Goal: Navigation & Orientation: Find specific page/section

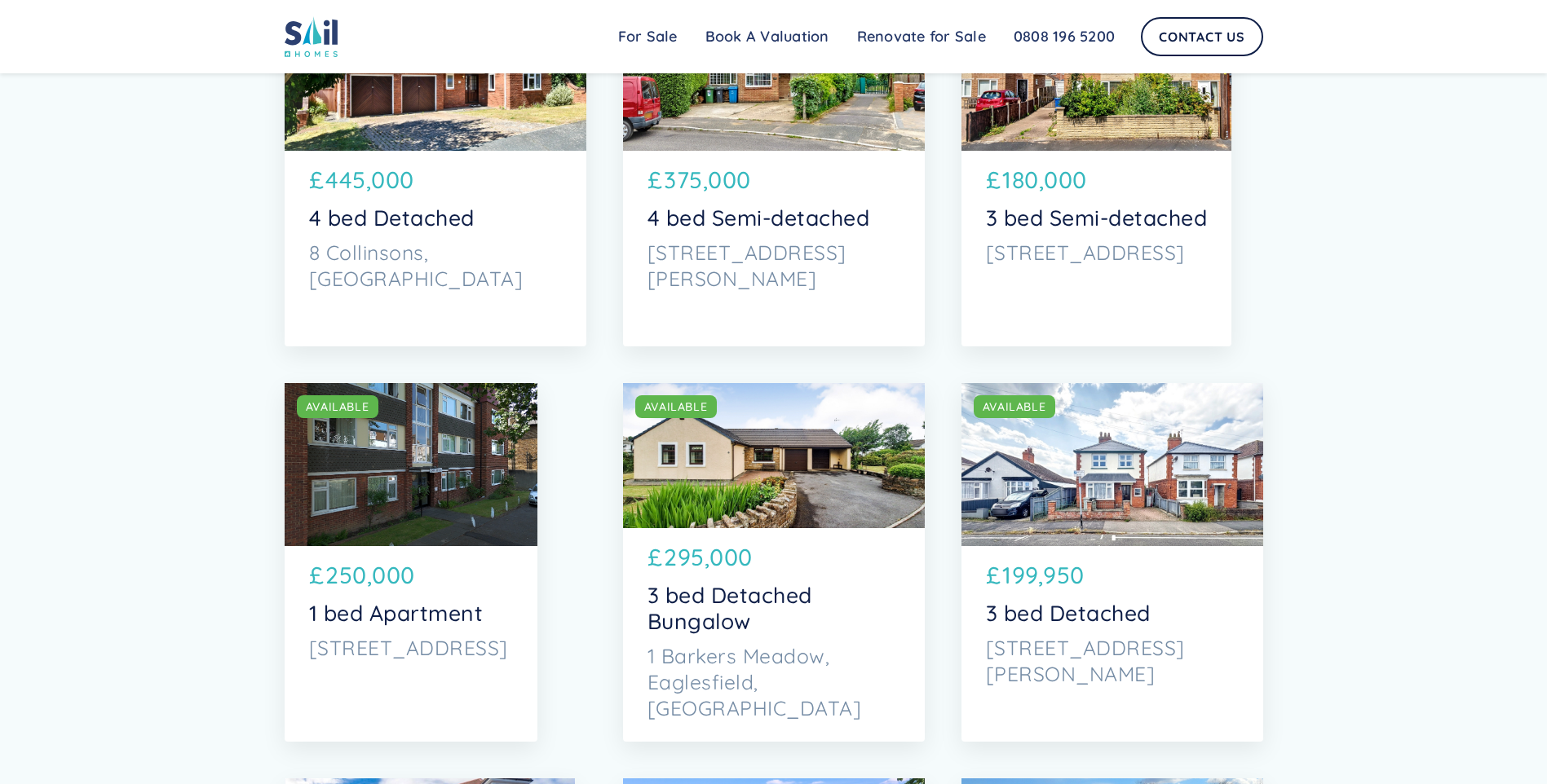
scroll to position [2364, 0]
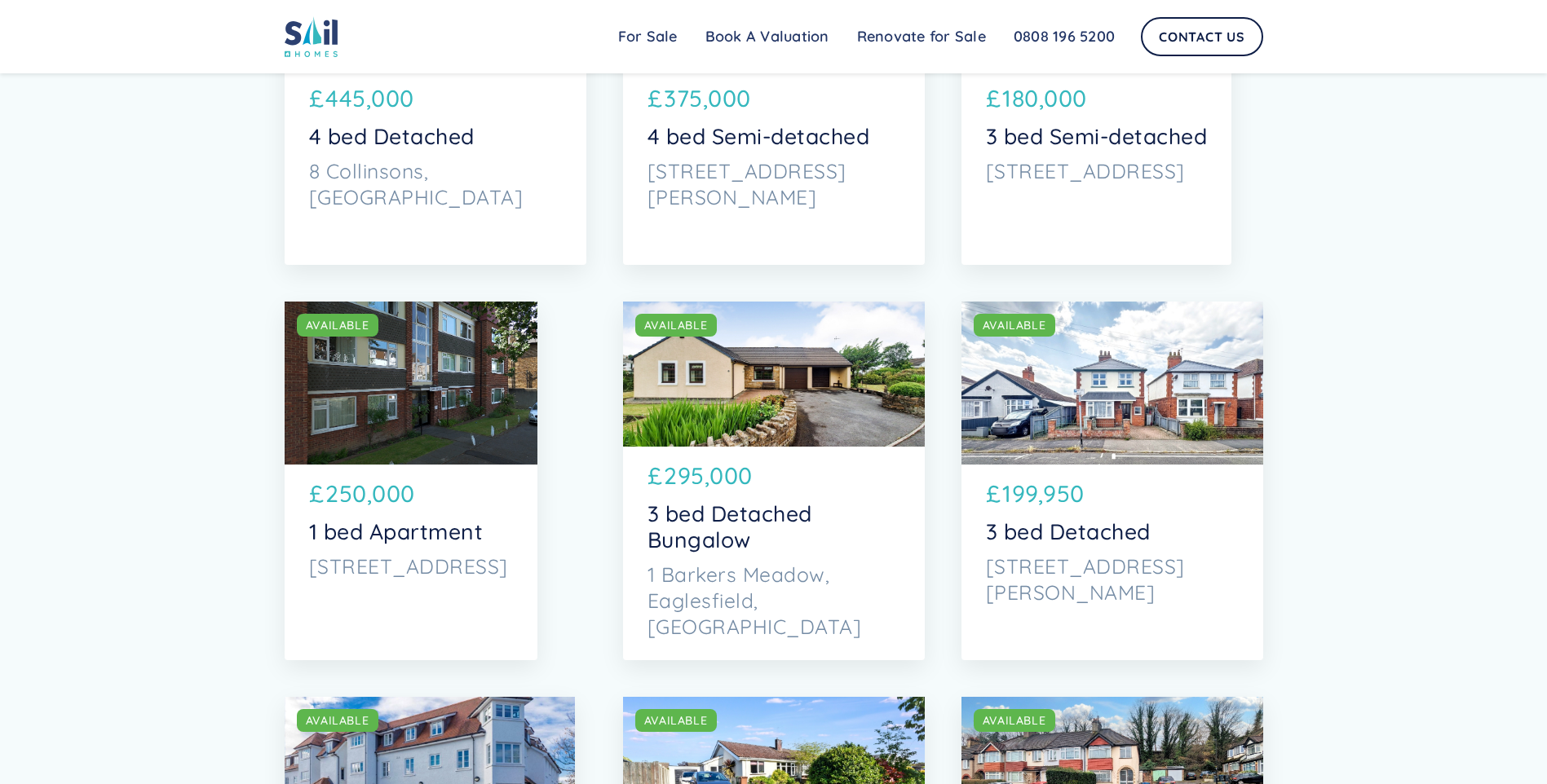
drag, startPoint x: 254, startPoint y: 374, endPoint x: 276, endPoint y: 377, distance: 22.2
drag, startPoint x: 276, startPoint y: 377, endPoint x: 190, endPoint y: 361, distance: 87.5
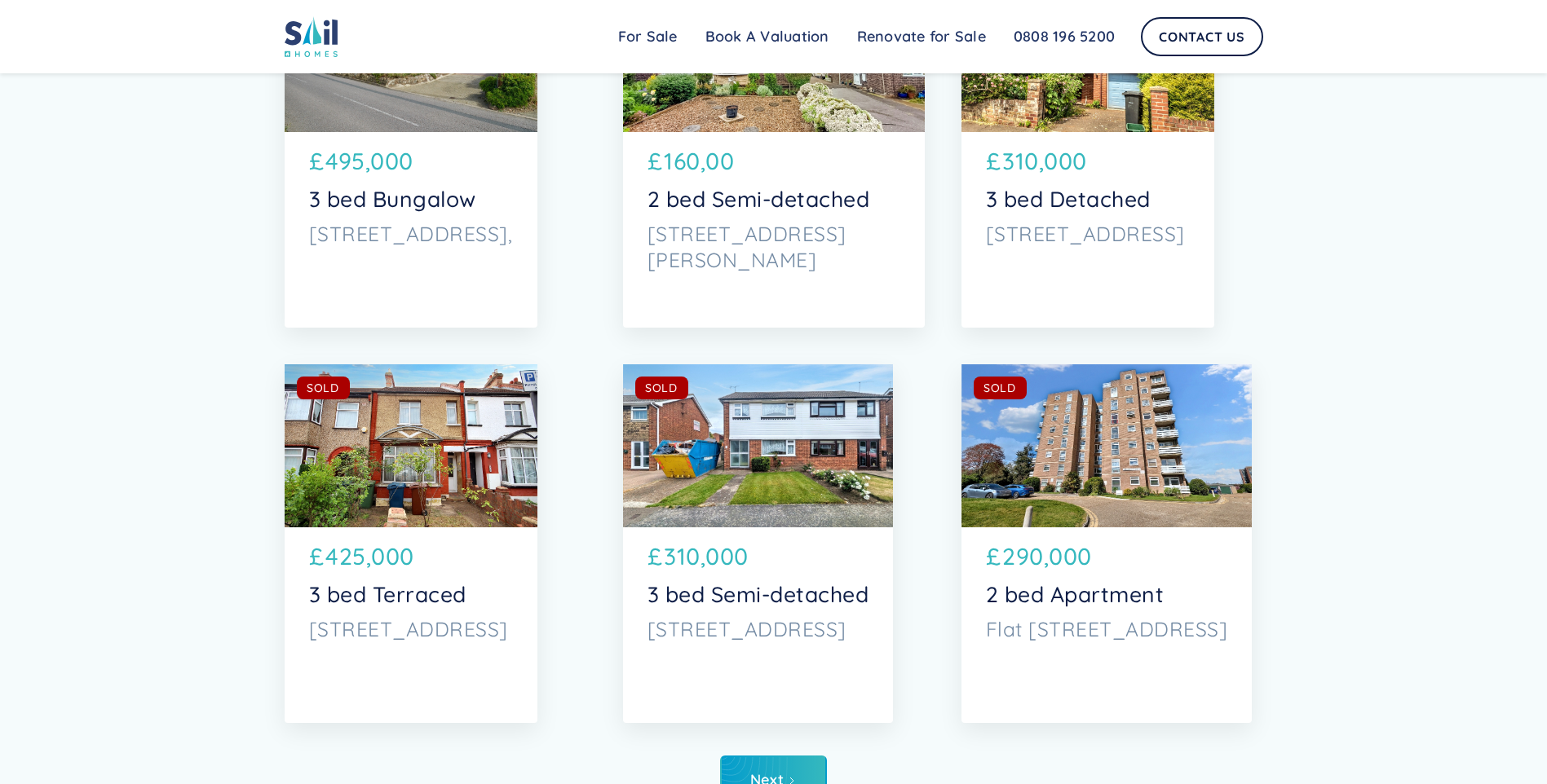
scroll to position [7664, 0]
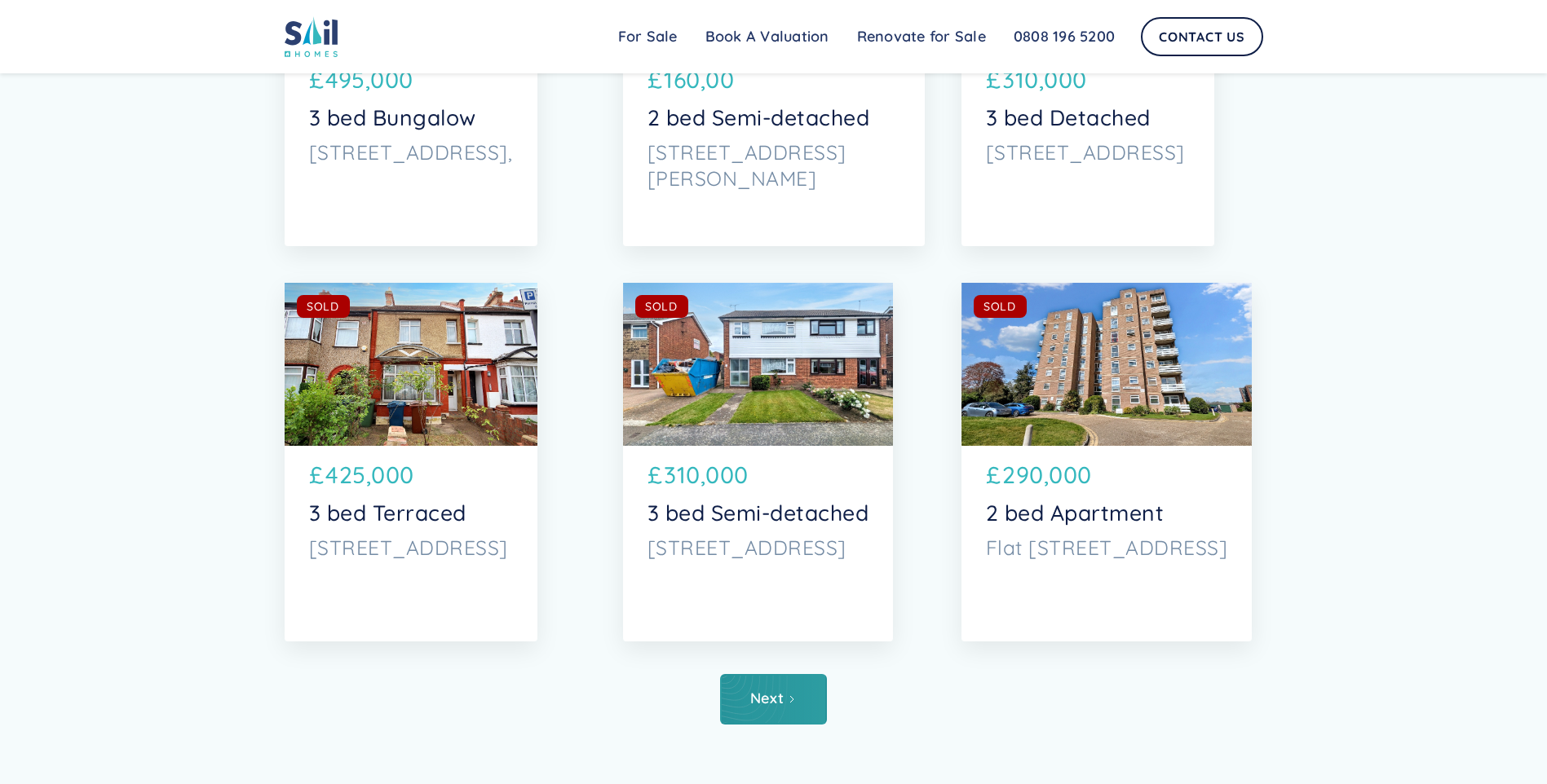
click at [802, 705] on link "Next" at bounding box center [774, 699] width 107 height 51
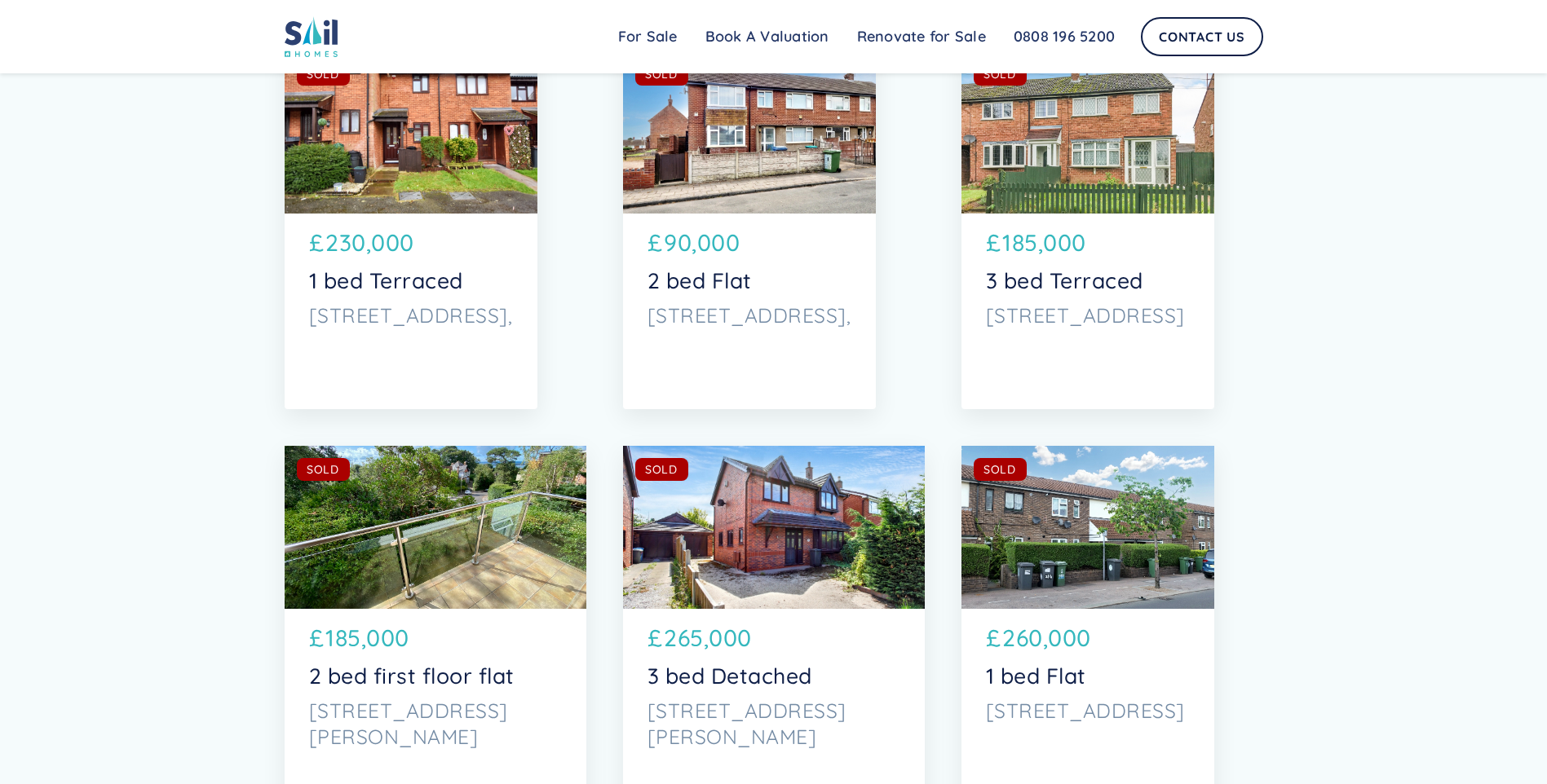
scroll to position [8058, 0]
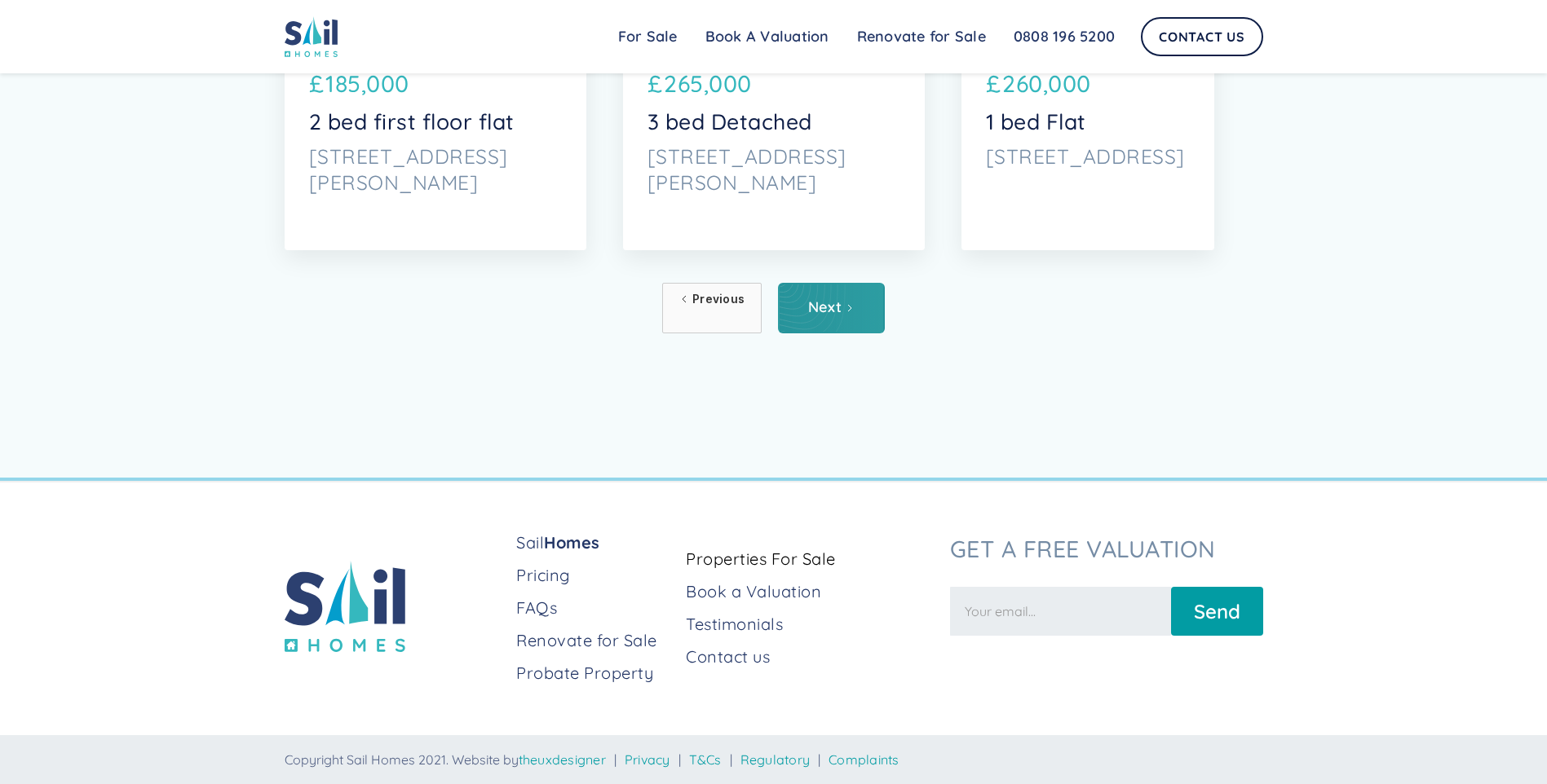
click at [826, 320] on link "Next" at bounding box center [832, 308] width 107 height 51
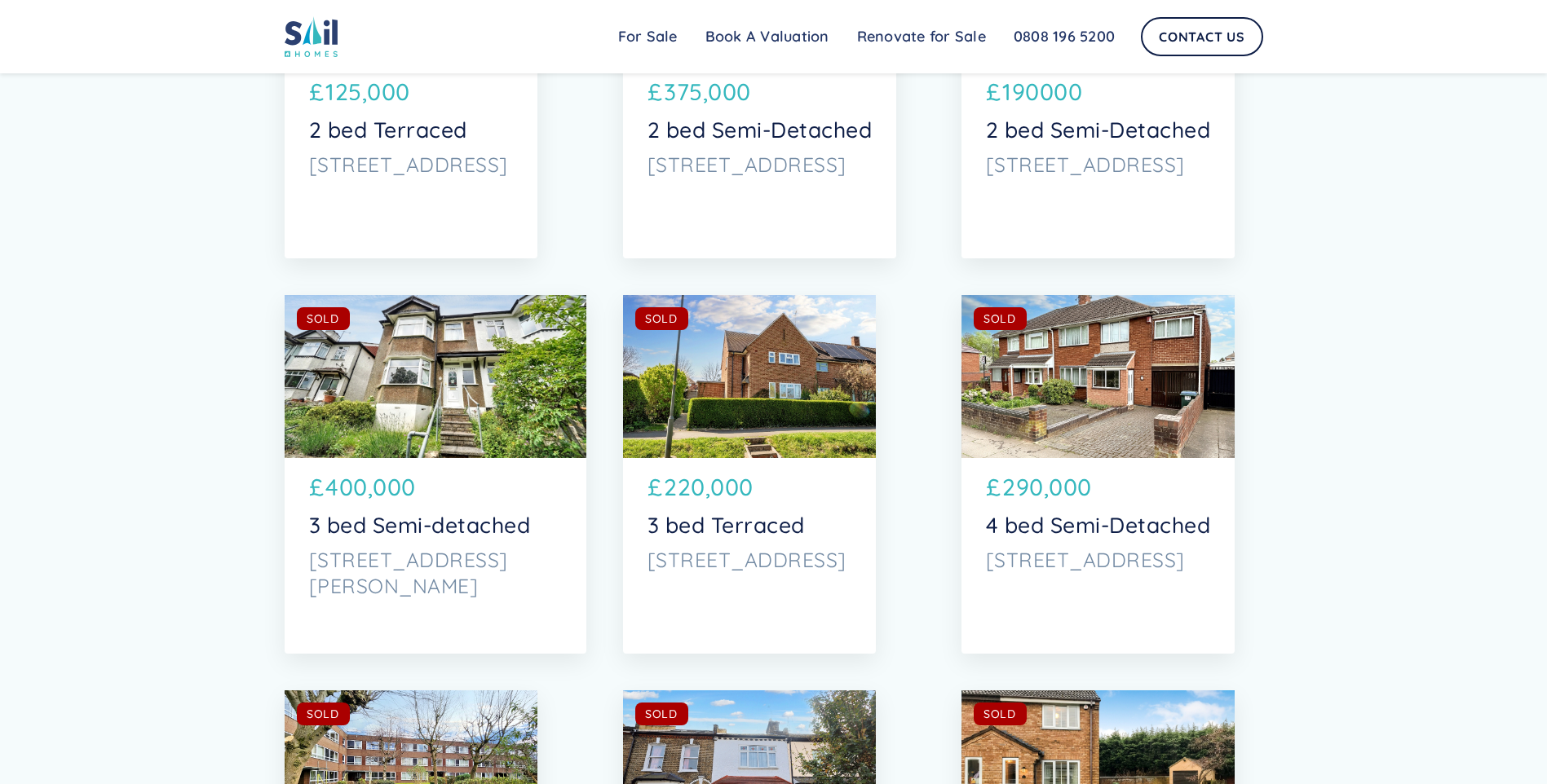
scroll to position [7826, 0]
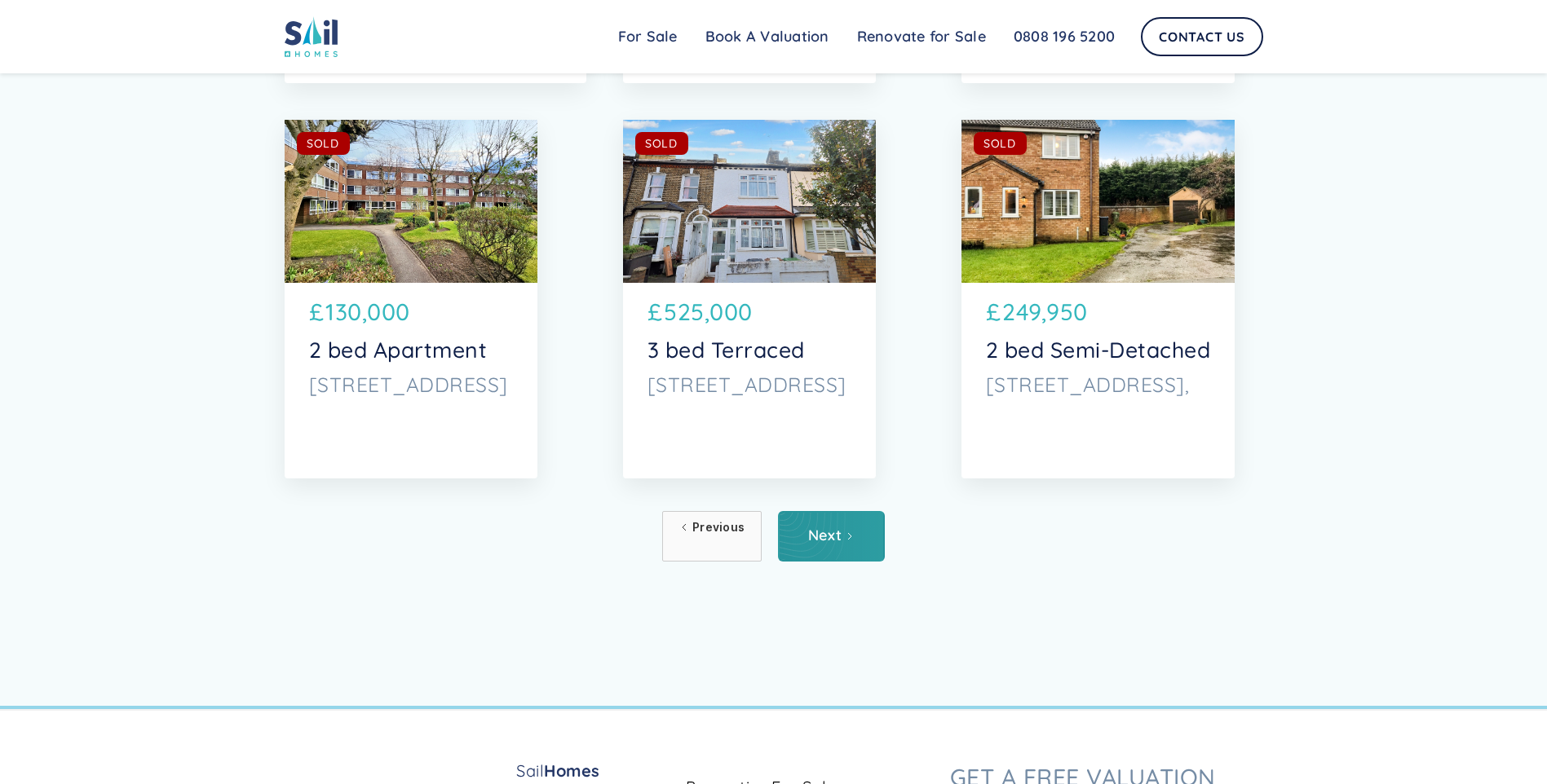
click at [869, 538] on link "Next" at bounding box center [832, 536] width 107 height 51
